Goal: Book appointment/travel/reservation

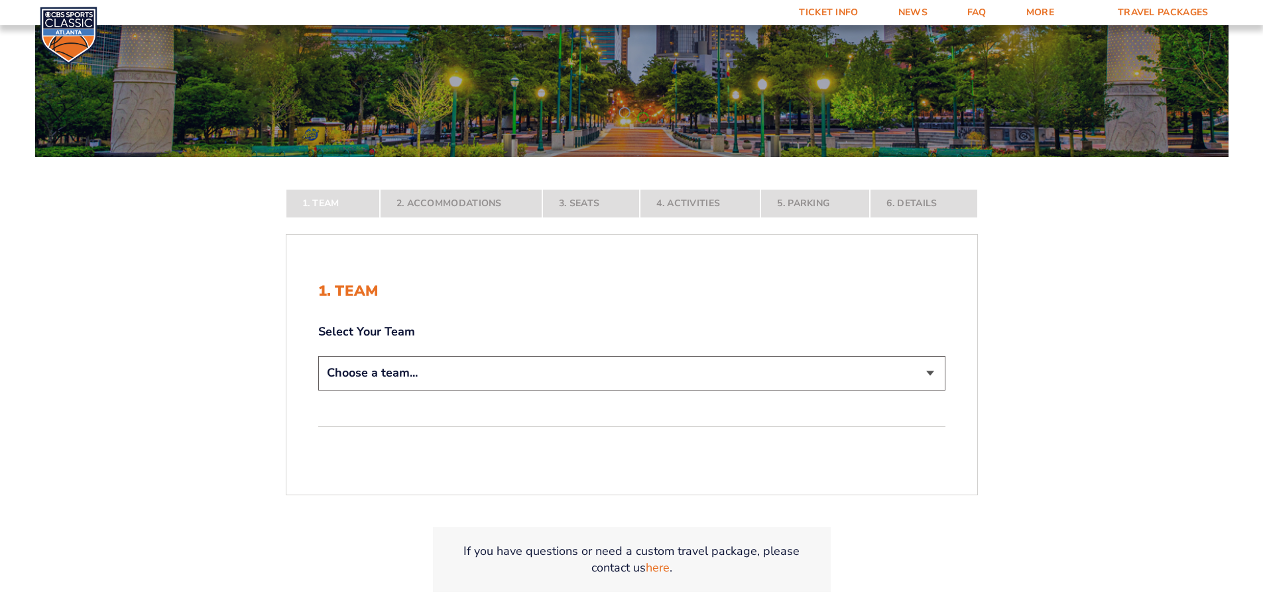
scroll to position [199, 0]
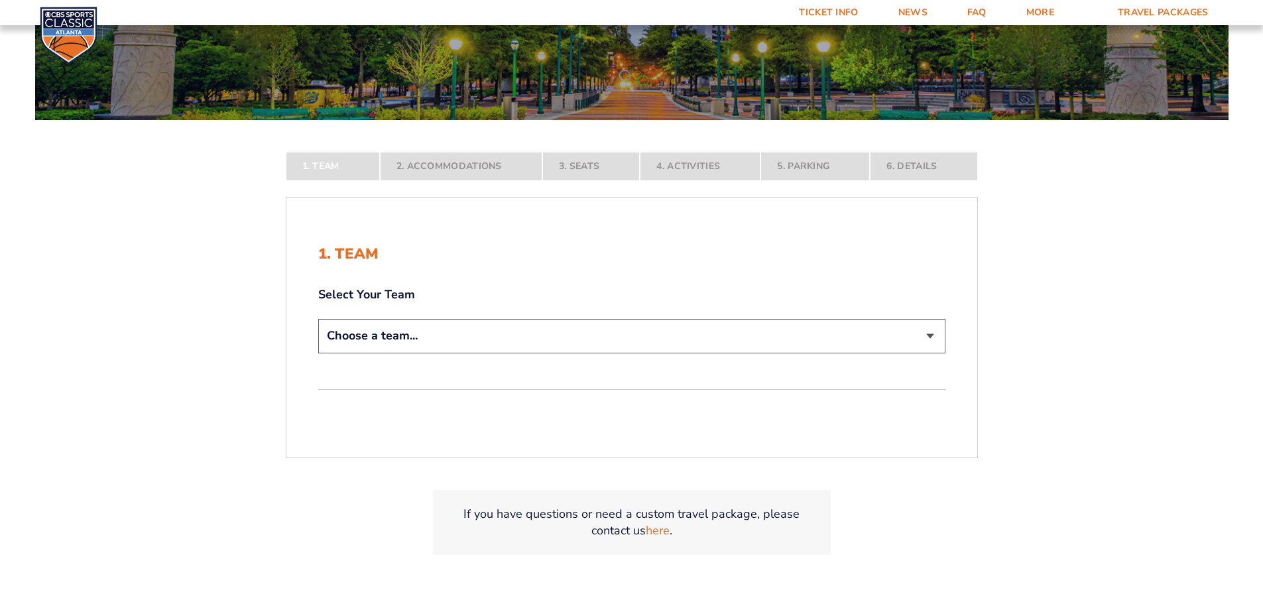
click at [930, 334] on select "Choose a team... [US_STATE] Wildcats [US_STATE] State Buckeyes [US_STATE] Tar H…" at bounding box center [631, 336] width 627 height 34
select select "12756"
click at [318, 353] on select "Choose a team... [US_STATE] Wildcats [US_STATE] State Buckeyes [US_STATE] Tar H…" at bounding box center [631, 336] width 627 height 34
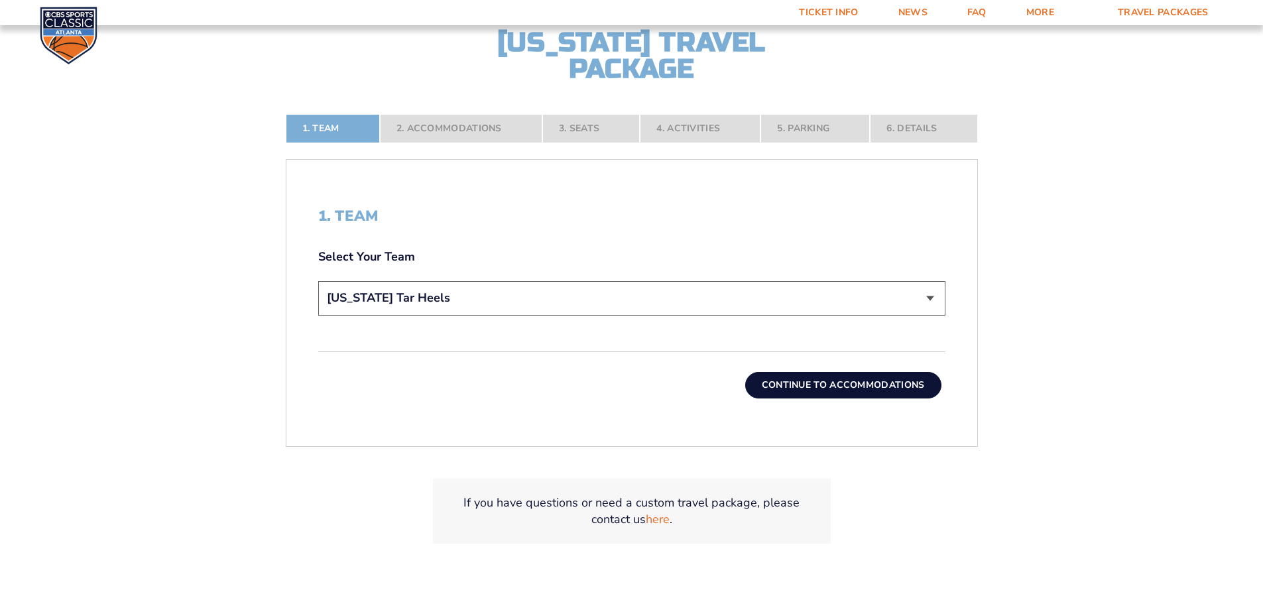
scroll to position [332, 0]
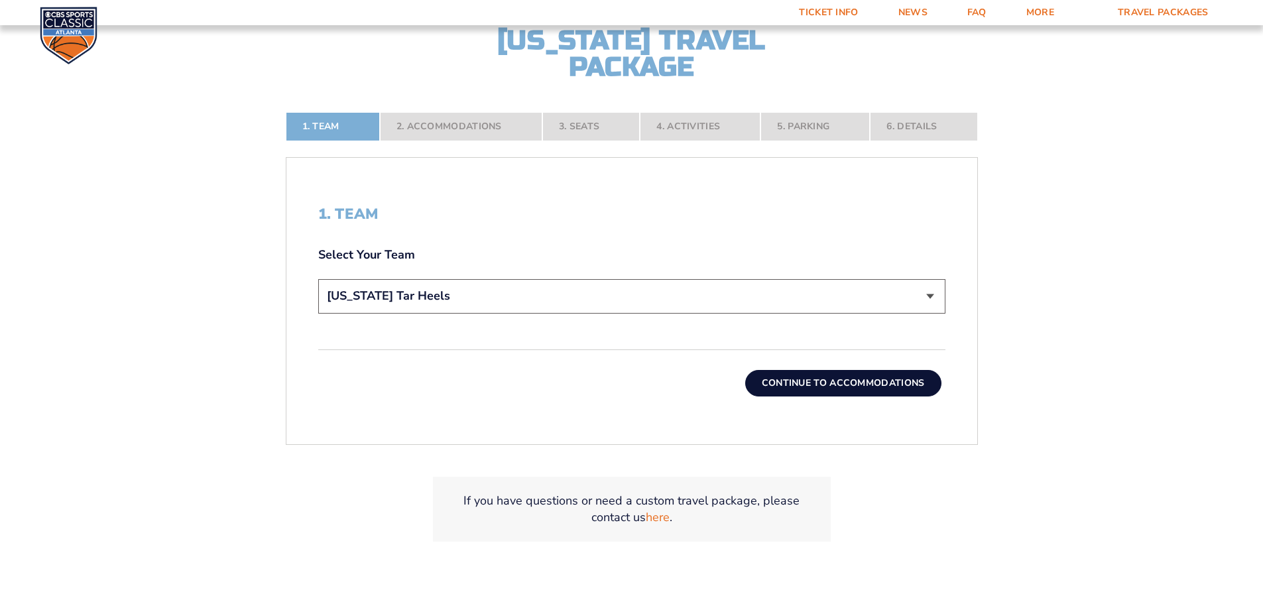
click at [855, 383] on button "Continue To Accommodations" at bounding box center [843, 383] width 196 height 27
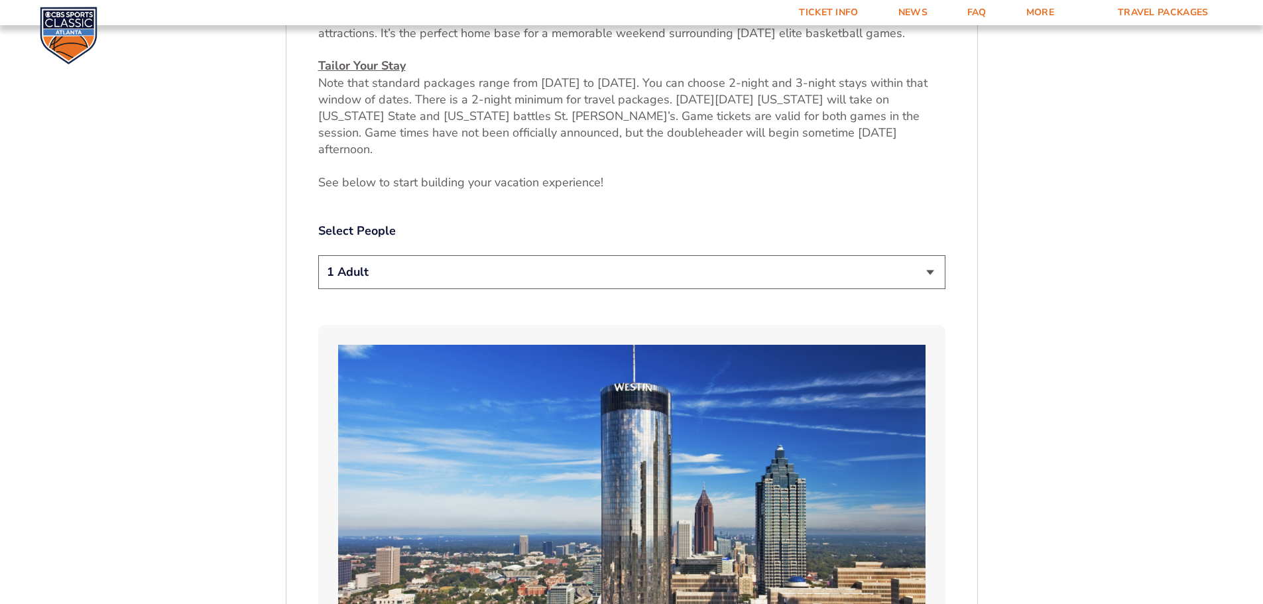
scroll to position [617, 0]
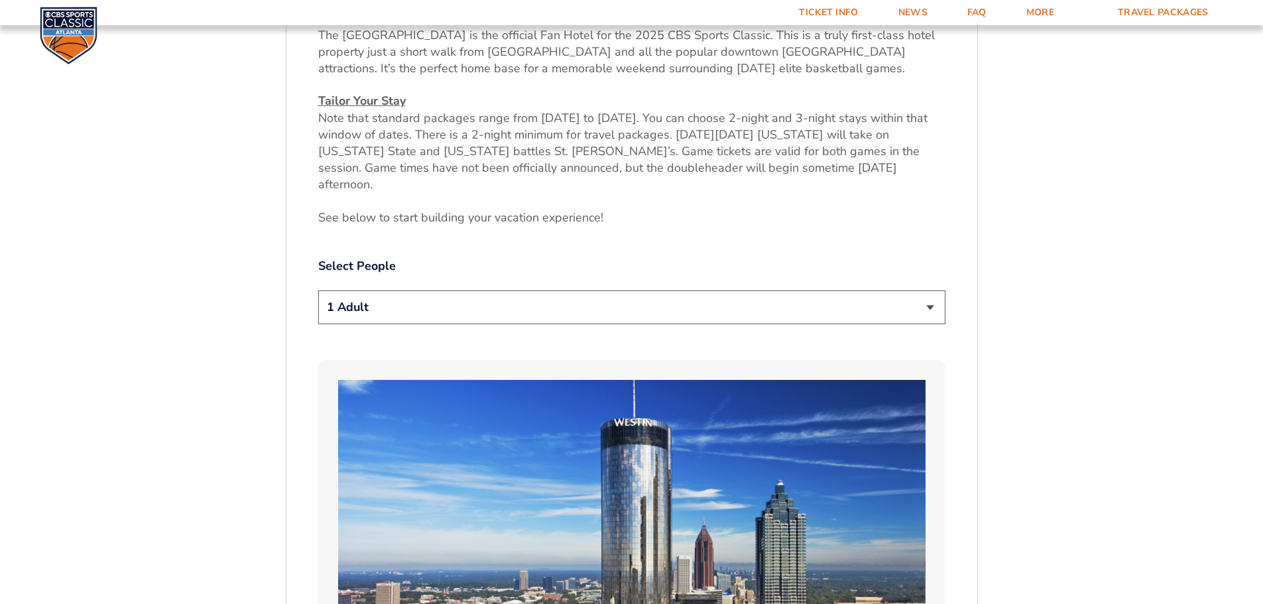
click at [928, 290] on select "1 Adult 2 Adults 3 Adults 4 Adults 2 Adults + 1 Child 2 Adults + 2 Children 2 A…" at bounding box center [631, 307] width 627 height 34
select select "4 Adults"
click at [318, 290] on select "1 Adult 2 Adults 3 Adults 4 Adults 2 Adults + 1 Child 2 Adults + 2 Children 2 A…" at bounding box center [631, 307] width 627 height 34
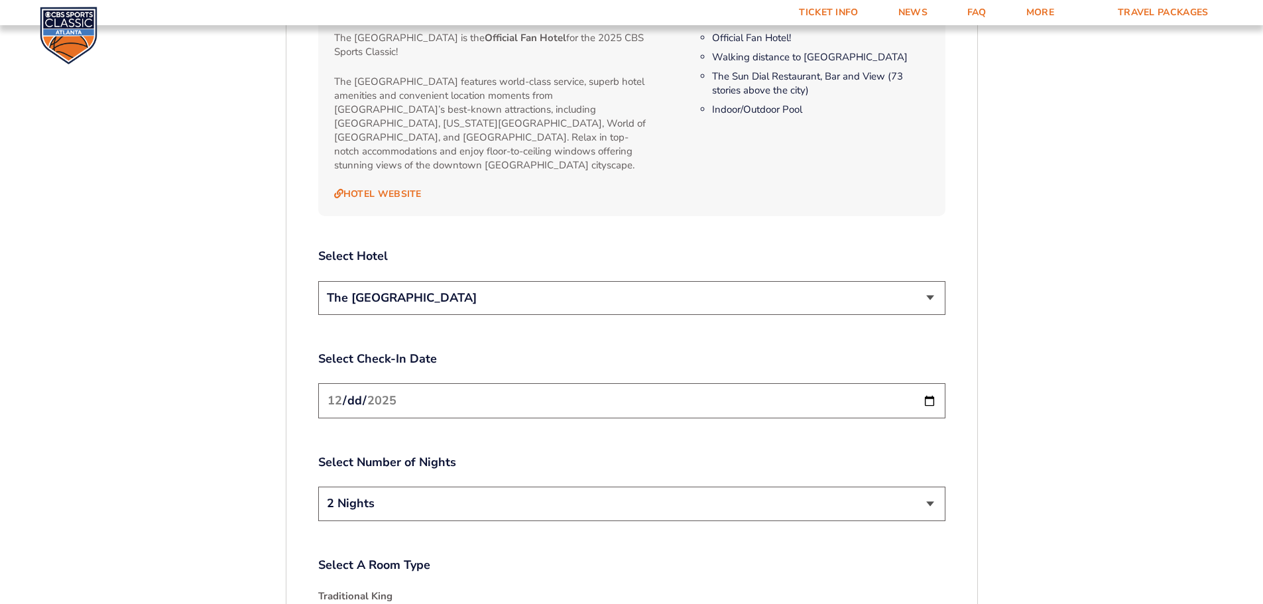
scroll to position [1480, 0]
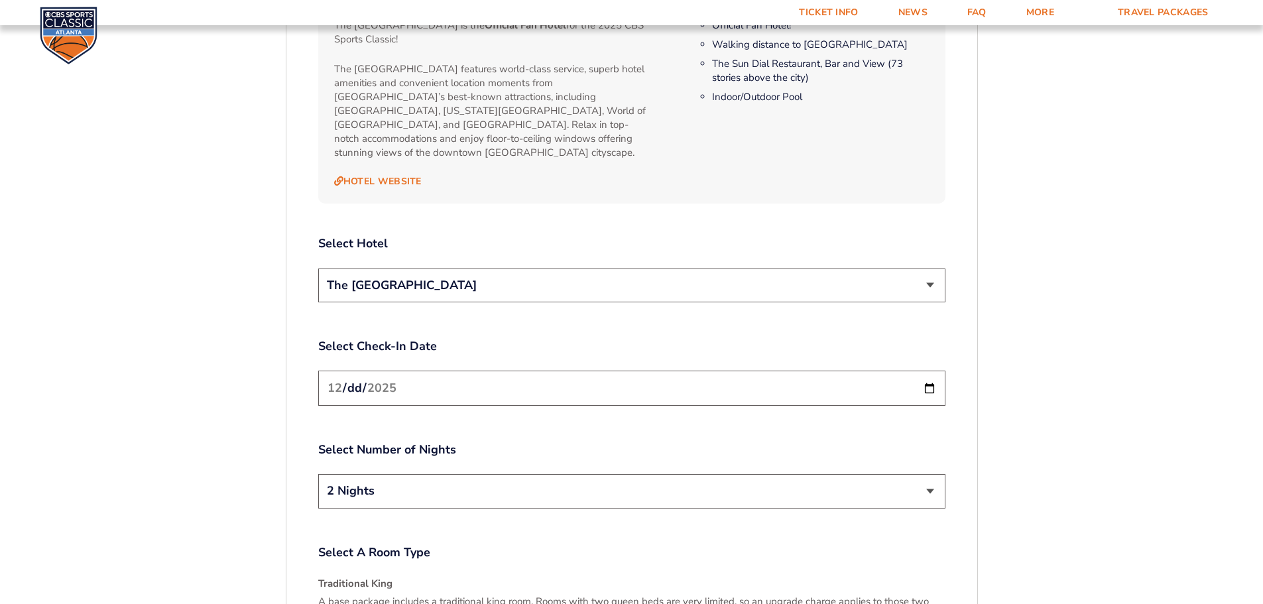
click at [930, 371] on input "[DATE]" at bounding box center [631, 388] width 627 height 35
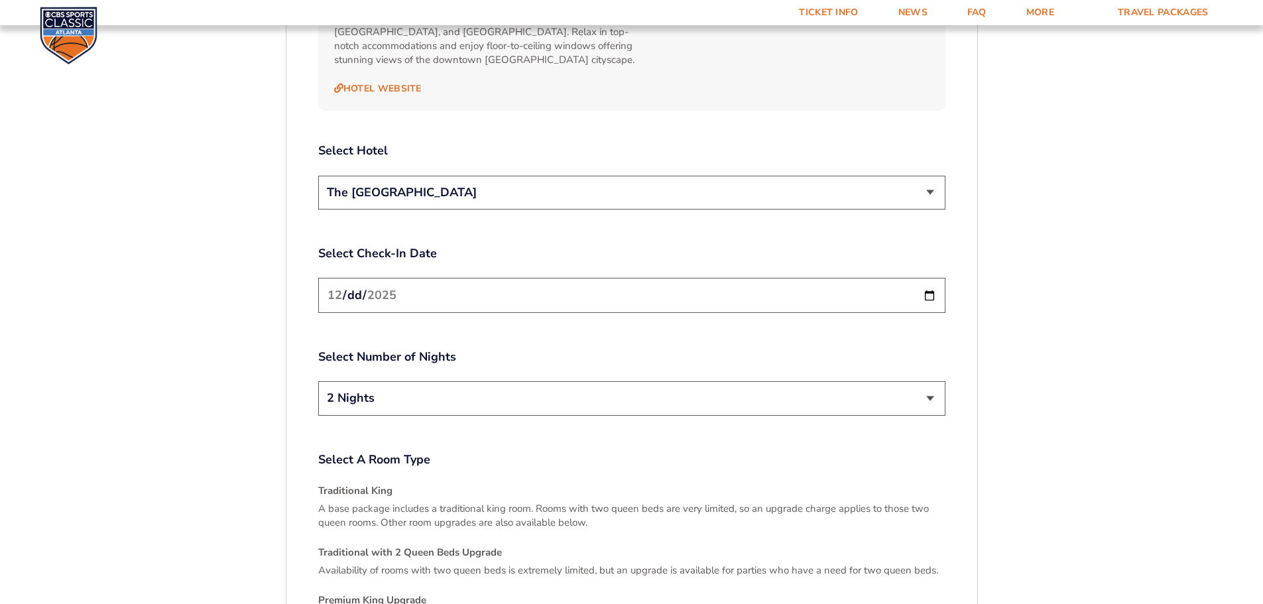
scroll to position [1612, 0]
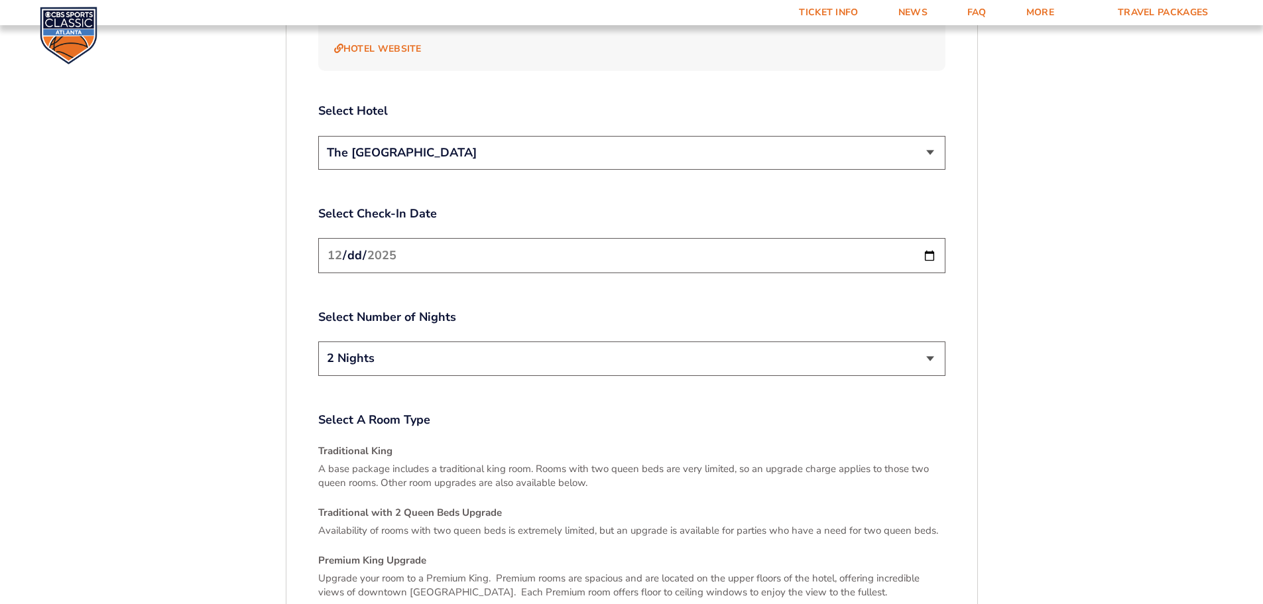
click at [929, 342] on select "2 Nights 3 Nights" at bounding box center [631, 359] width 627 height 34
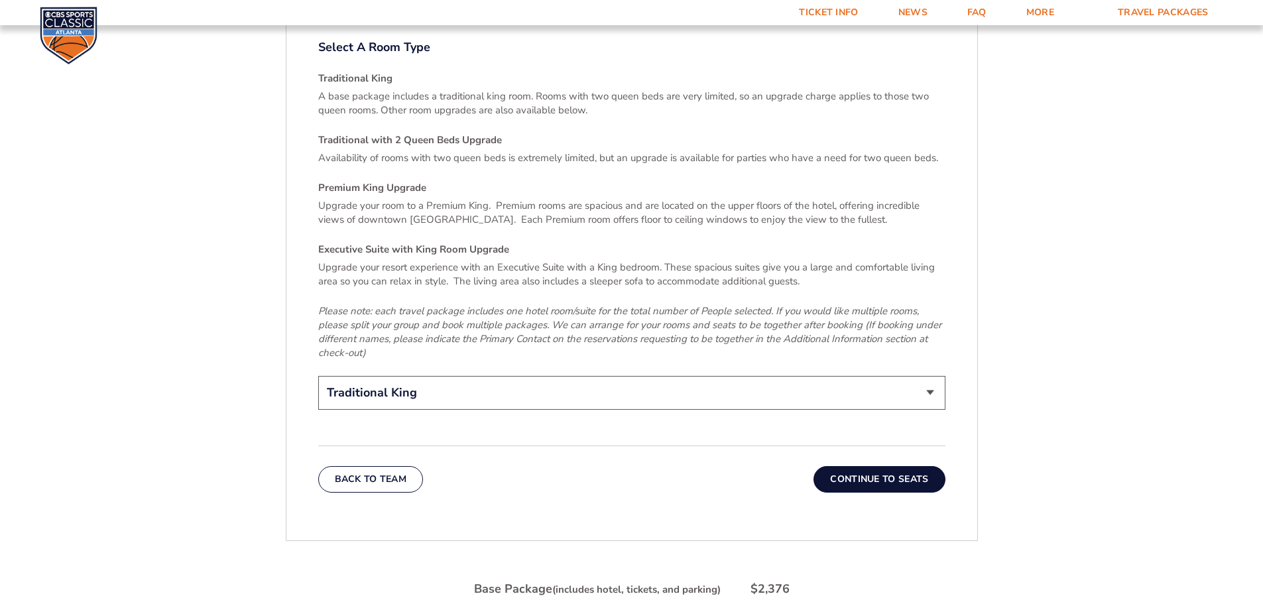
scroll to position [2010, 0]
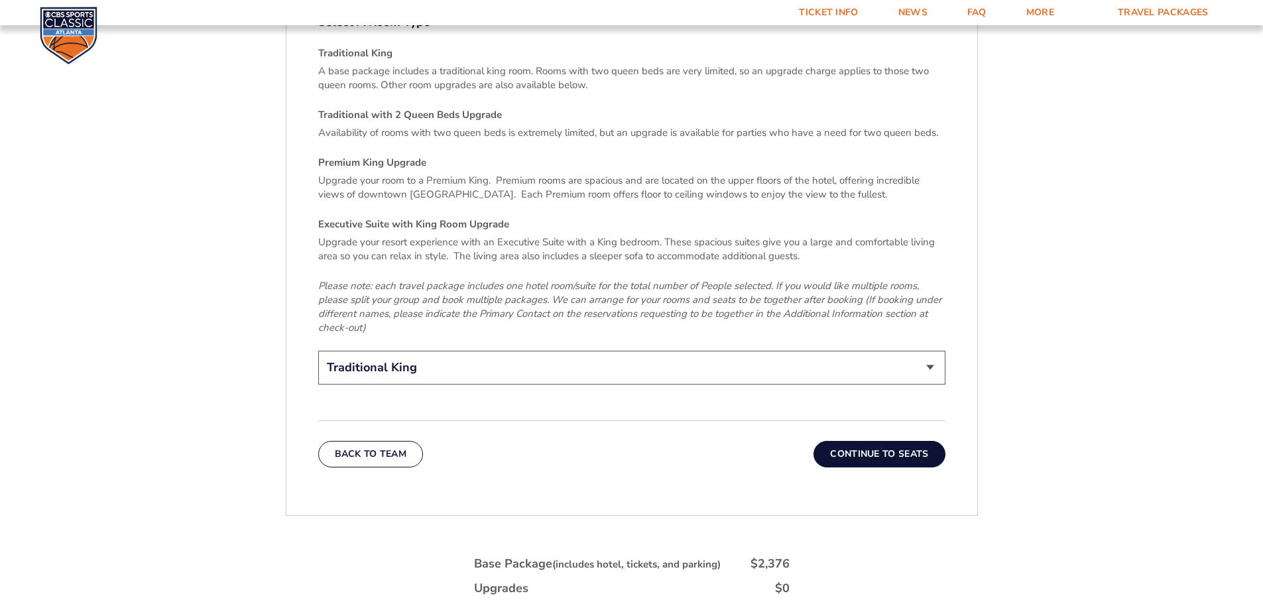
click at [930, 351] on select "Traditional King Traditional with 2 Queen Beds Upgrade (+$45 per night) Premium…" at bounding box center [631, 368] width 627 height 34
select select "Traditional with 2 Queen Beds Upgrade"
click at [318, 351] on select "Traditional King Traditional with 2 Queen Beds Upgrade (+$45 per night) Premium…" at bounding box center [631, 368] width 627 height 34
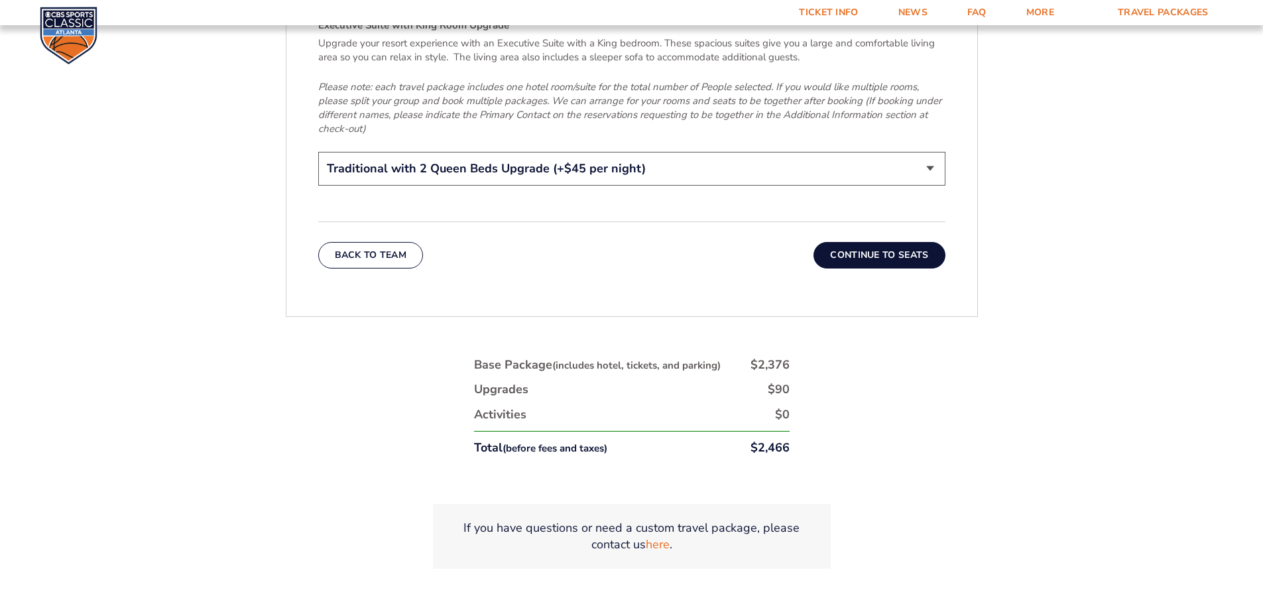
scroll to position [2275, 0]
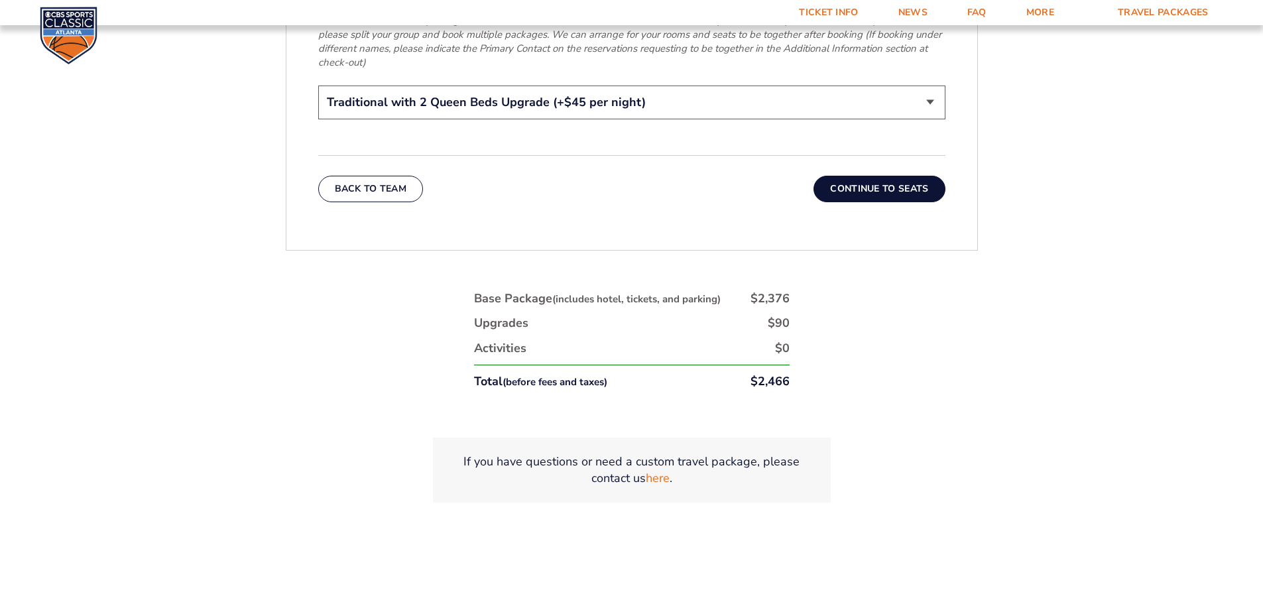
click at [888, 176] on button "Continue To Seats" at bounding box center [879, 189] width 131 height 27
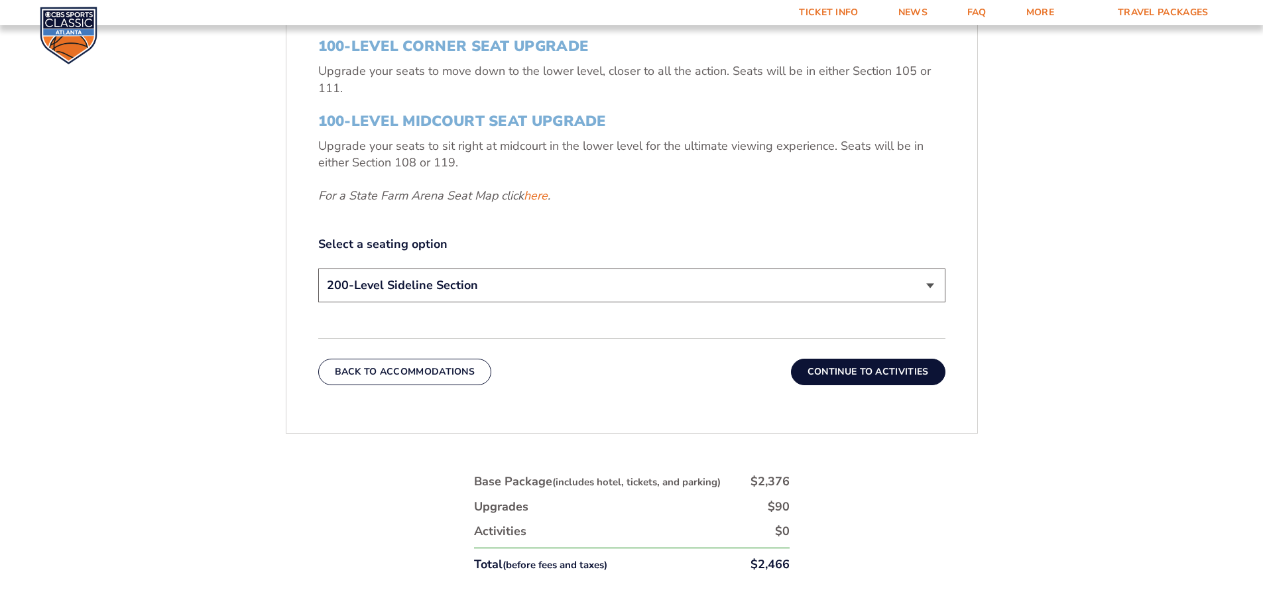
scroll to position [617, 0]
click at [891, 370] on button "Continue To Activities" at bounding box center [868, 370] width 155 height 27
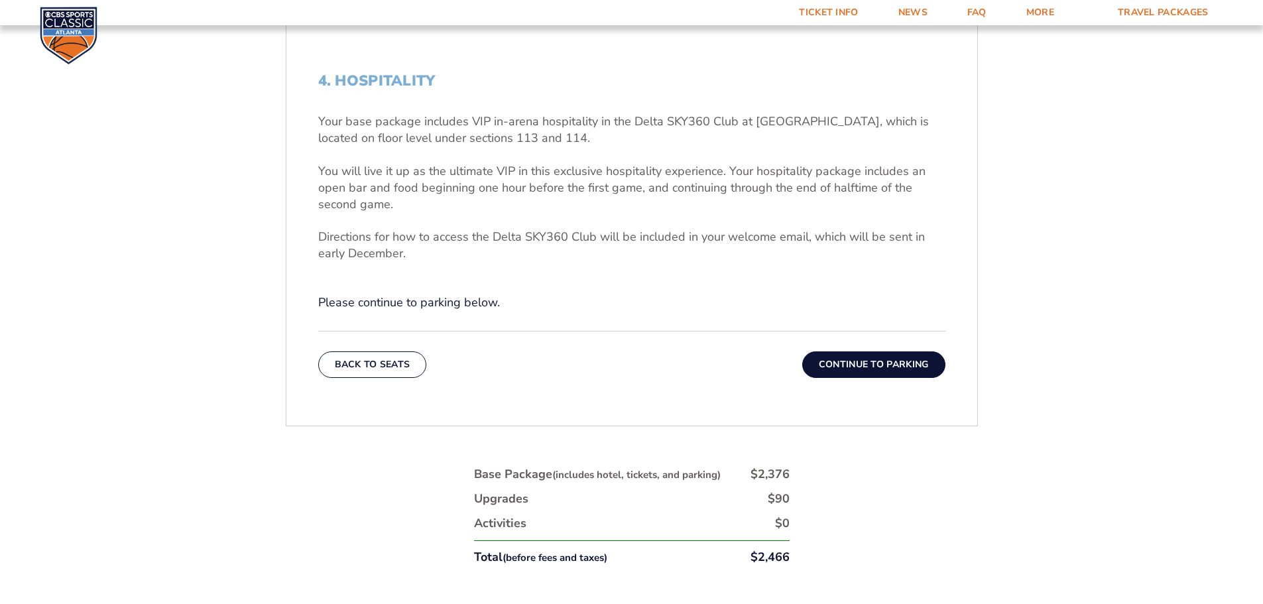
scroll to position [485, 0]
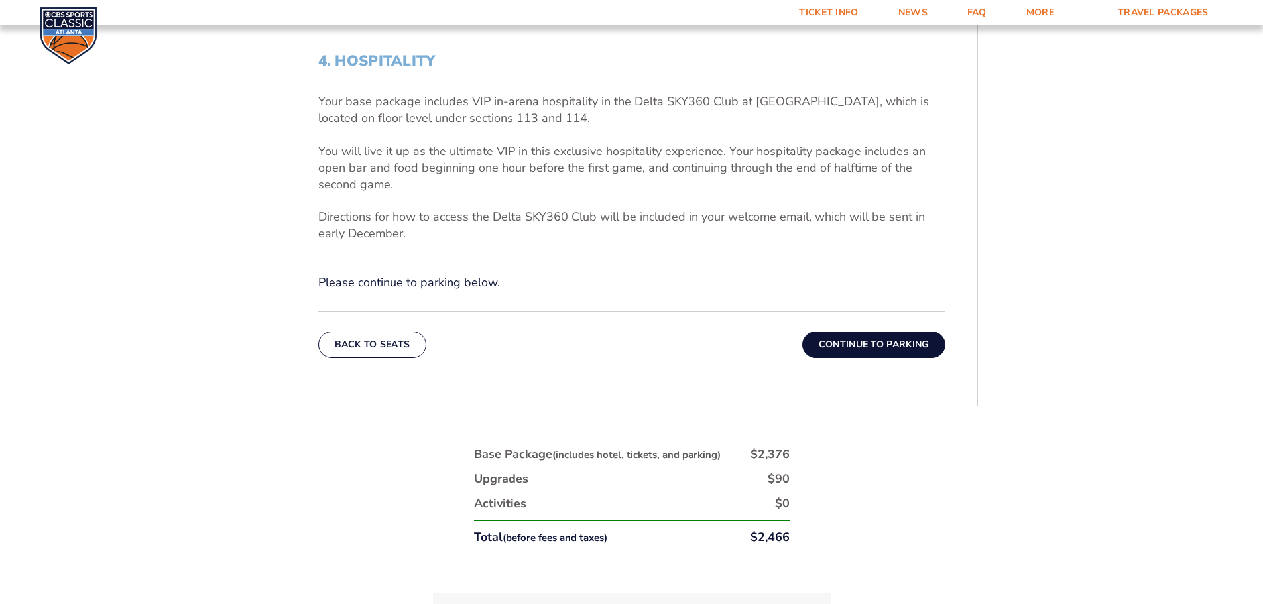
click at [883, 344] on button "Continue To Parking" at bounding box center [873, 345] width 143 height 27
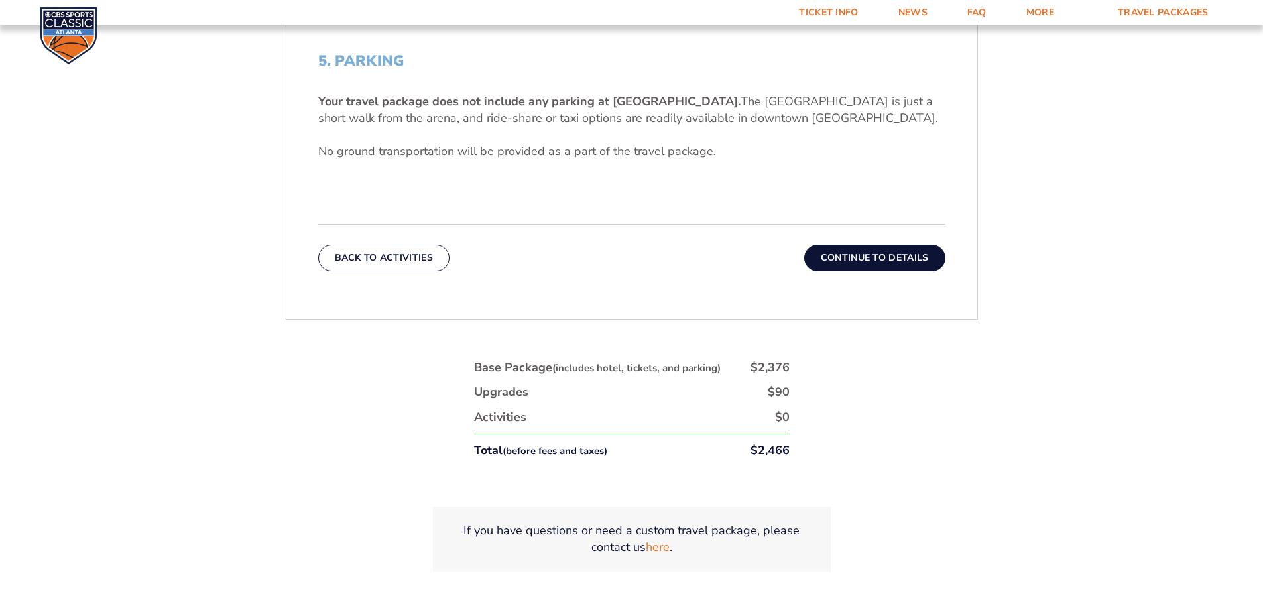
click at [895, 253] on button "Continue To Details" at bounding box center [874, 258] width 141 height 27
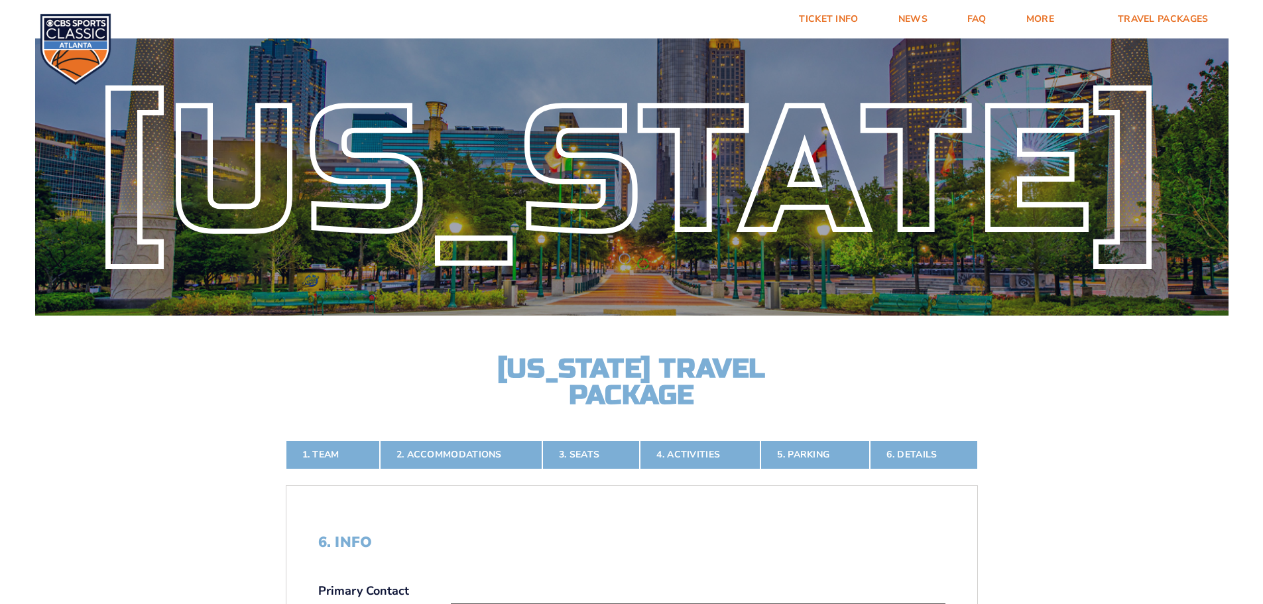
scroll to position [0, 0]
